Goal: Task Accomplishment & Management: Use online tool/utility

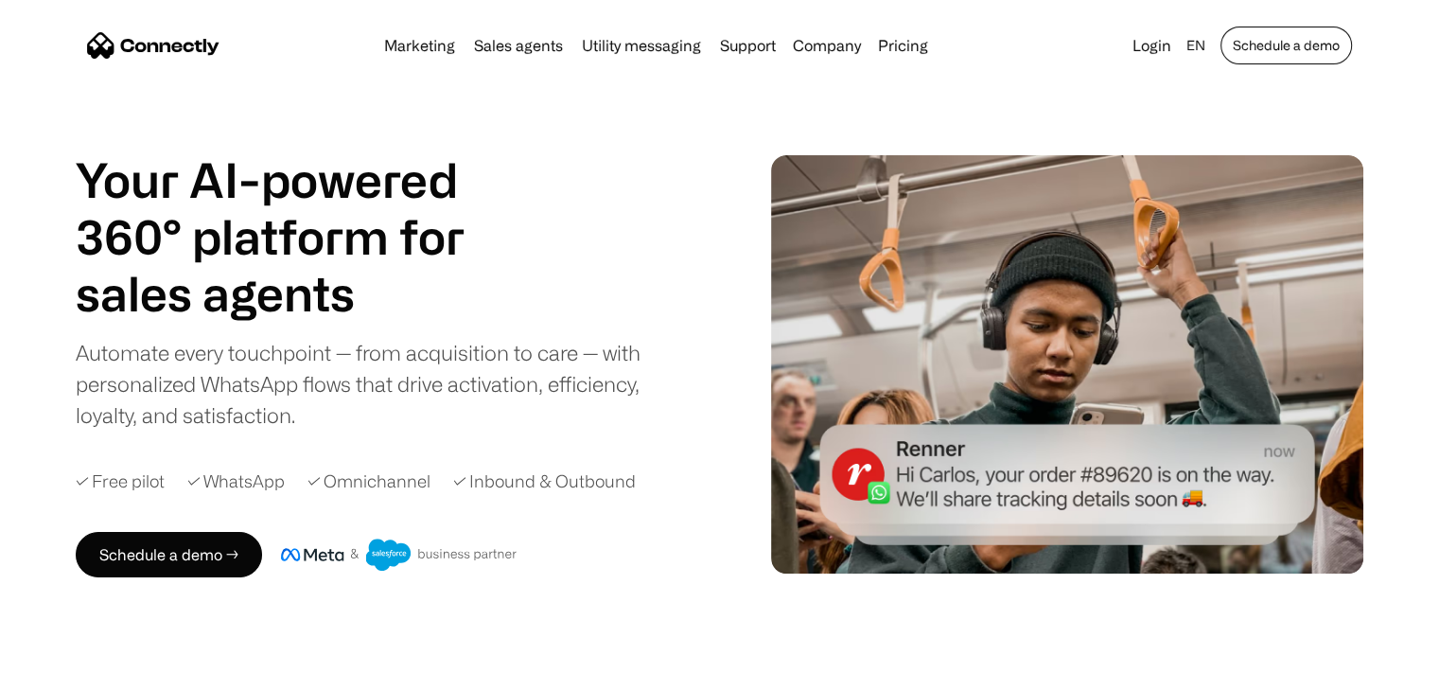
click at [1330, 31] on link "Schedule a demo" at bounding box center [1287, 45] width 132 height 38
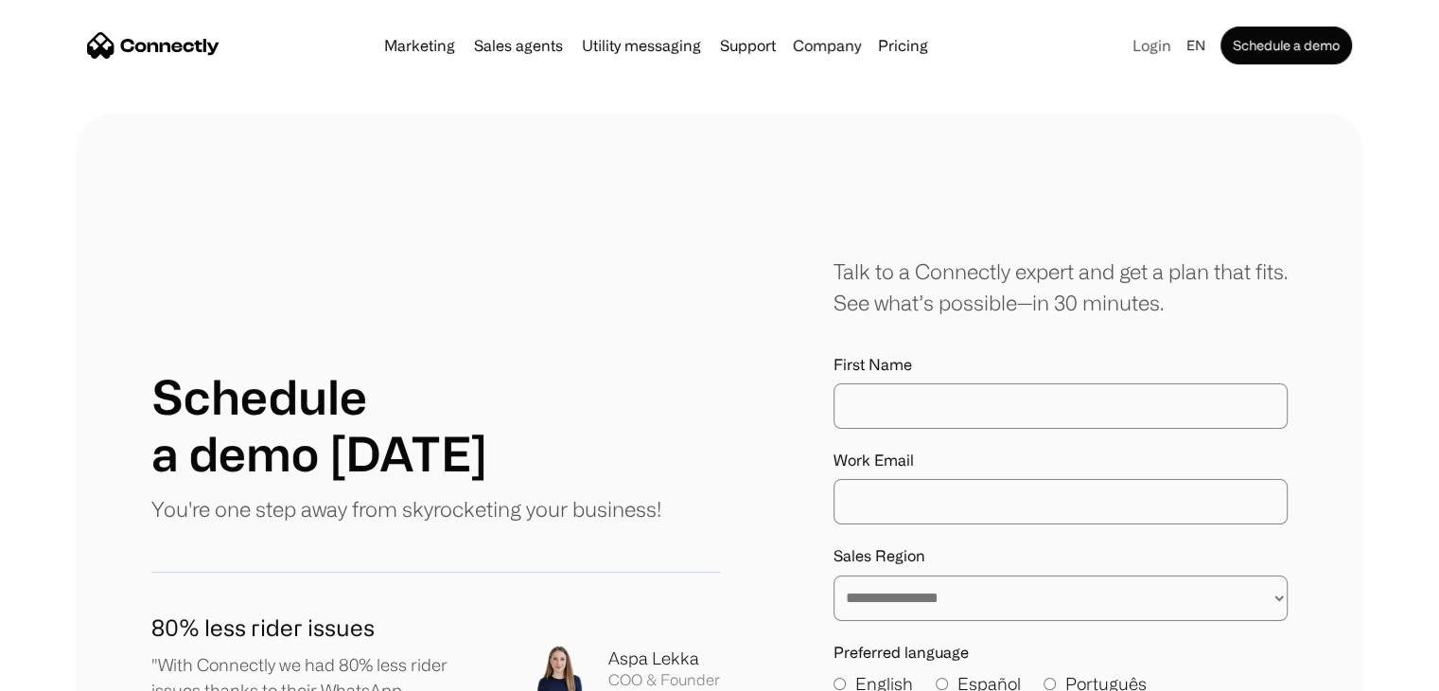
click at [1159, 46] on link "Login" at bounding box center [1152, 45] width 54 height 26
